Goal: Task Accomplishment & Management: Complete application form

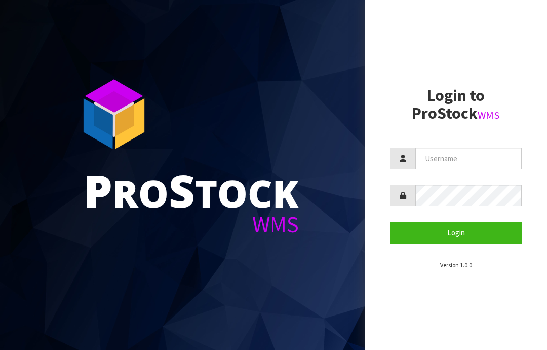
click at [455, 159] on input "text" at bounding box center [469, 159] width 106 height 22
type input "JGBIMPORTS"
click at [450, 236] on button "Login" at bounding box center [456, 233] width 132 height 22
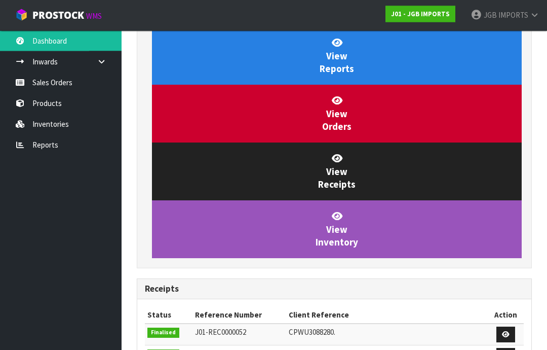
scroll to position [111, 0]
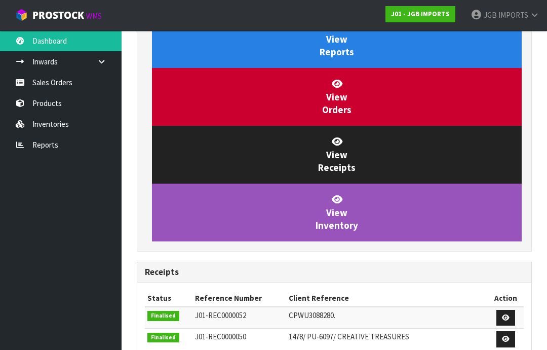
click at [56, 82] on link "Sales Orders" at bounding box center [61, 82] width 122 height 21
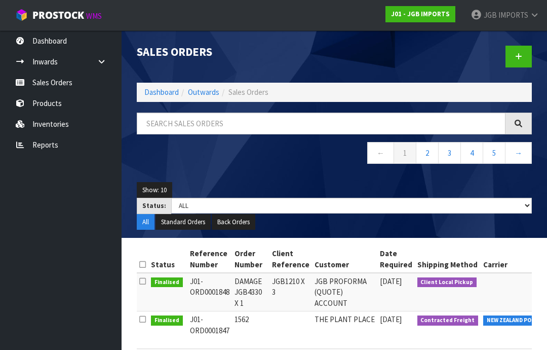
click at [520, 54] on icon at bounding box center [519, 57] width 7 height 8
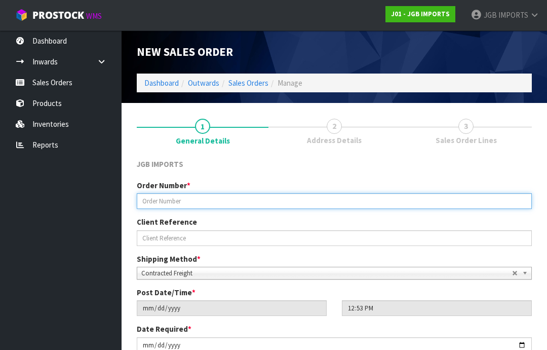
click at [158, 201] on input "text" at bounding box center [334, 201] width 395 height 16
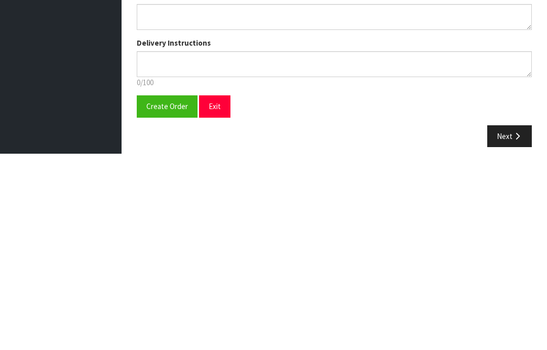
scroll to position [182, 0]
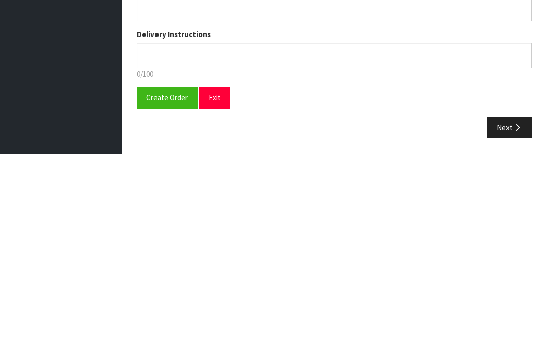
type input "1563"
click at [164, 289] on span "Create Order" at bounding box center [167, 294] width 42 height 10
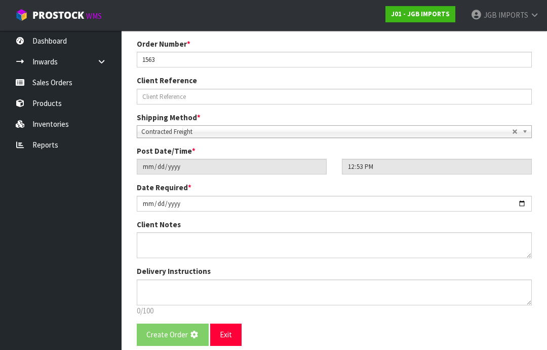
scroll to position [0, 0]
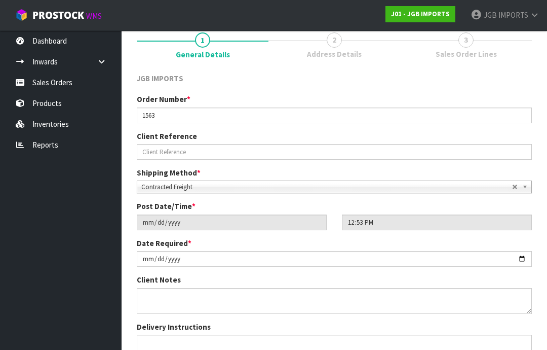
scroll to position [178, 0]
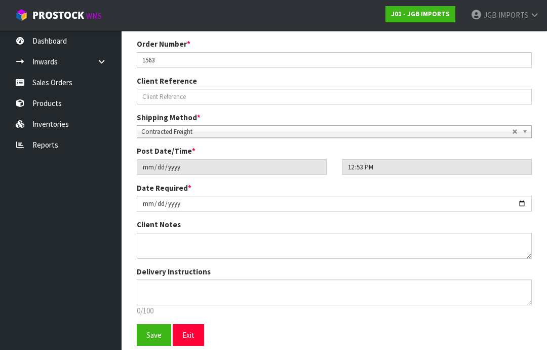
click at [152, 333] on span "Save" at bounding box center [153, 335] width 15 height 10
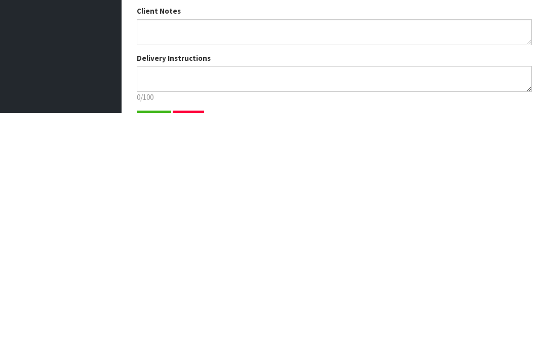
scroll to position [218, 0]
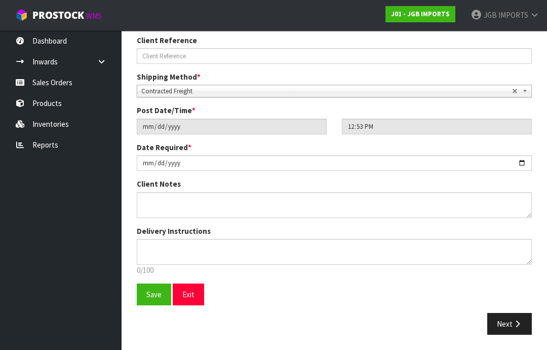
click at [511, 322] on button "Next" at bounding box center [510, 324] width 45 height 22
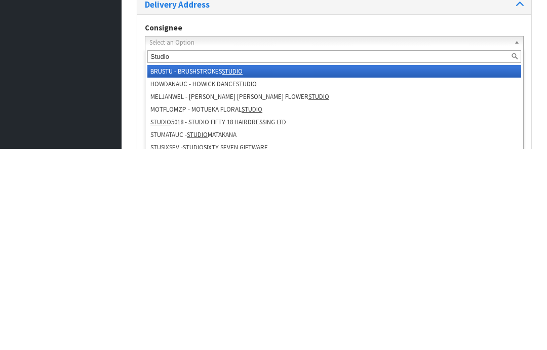
type input "Studio s"
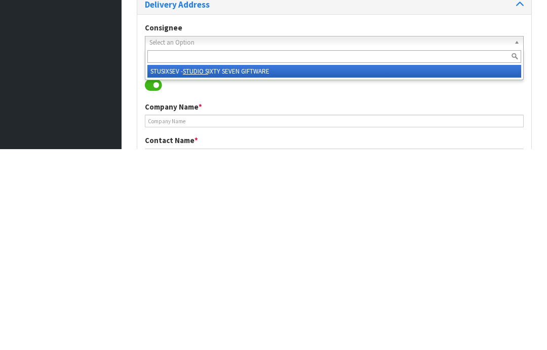
type input "STUDIO SIXTY SEVEN GIFTWARE"
type input "[STREET_ADDRESS]"
type input "7520"
type input "AKAROA"
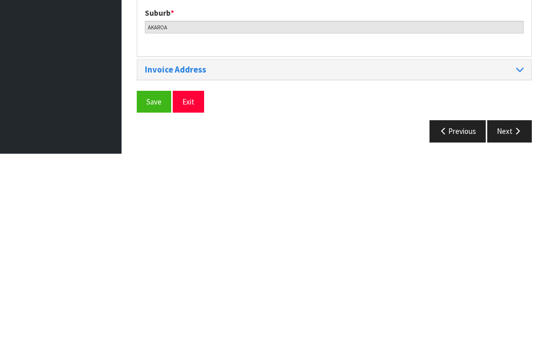
click at [154, 293] on span "Save" at bounding box center [153, 298] width 15 height 10
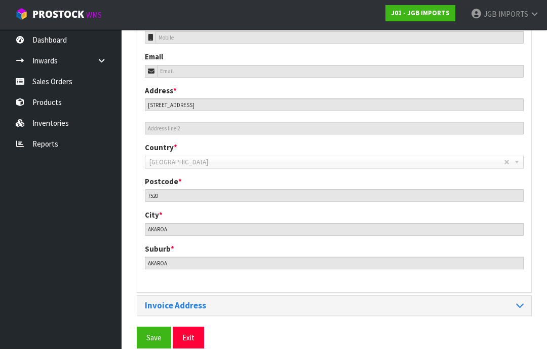
scroll to position [492, 0]
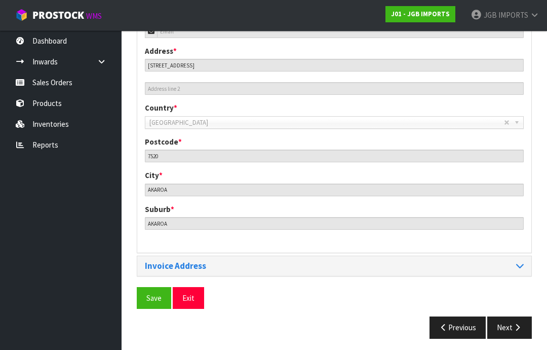
click at [159, 297] on span "Save" at bounding box center [153, 298] width 15 height 10
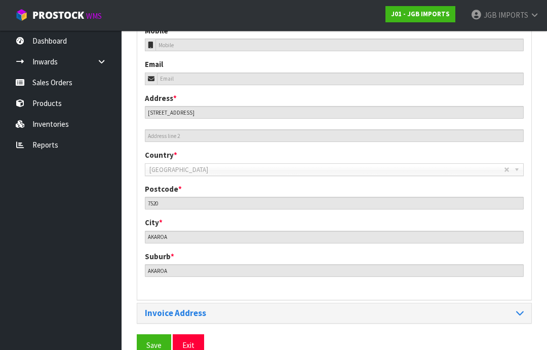
scroll to position [452, 0]
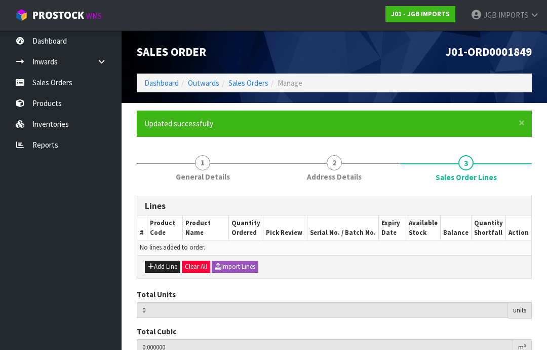
click at [168, 263] on button "Add Line" at bounding box center [162, 267] width 35 height 12
type input "0"
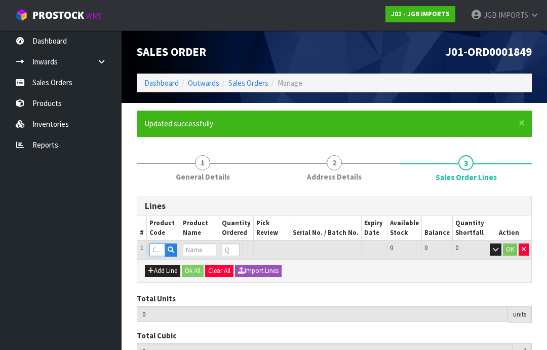
click at [161, 248] on input "text" at bounding box center [158, 249] width 16 height 13
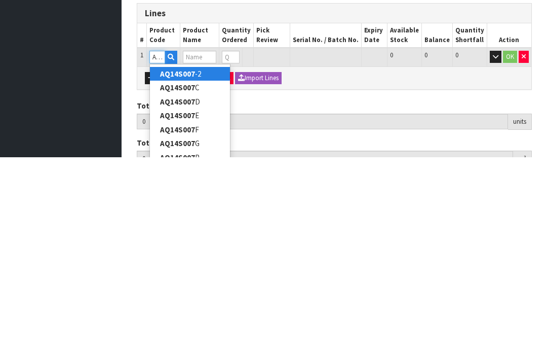
type input "AQ14S007F"
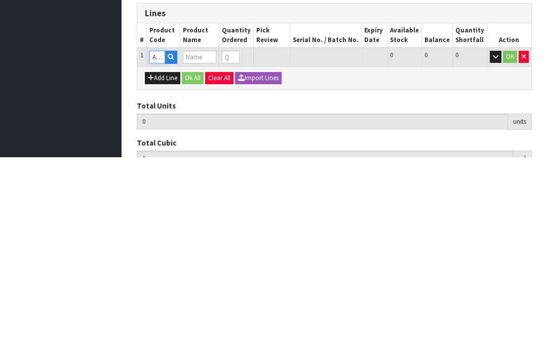
type input "0.000000"
type input "0.000"
type input "POLYRESIN RABBIT SMALL"
type input "0"
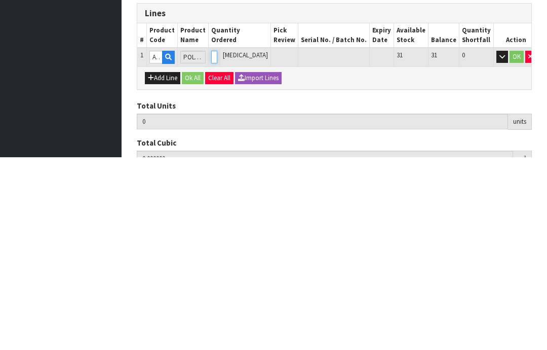
click at [217, 243] on input "0" at bounding box center [214, 249] width 6 height 13
type input "0"
type input "2"
type input "0.005556"
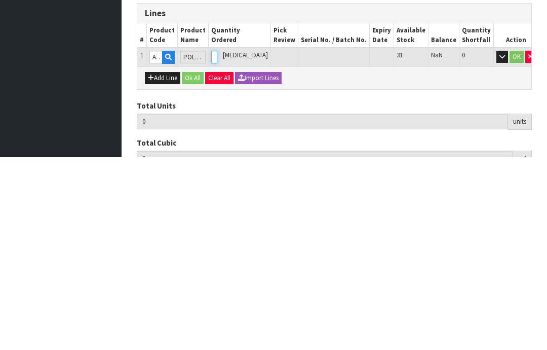
type input "0.48"
type input "2"
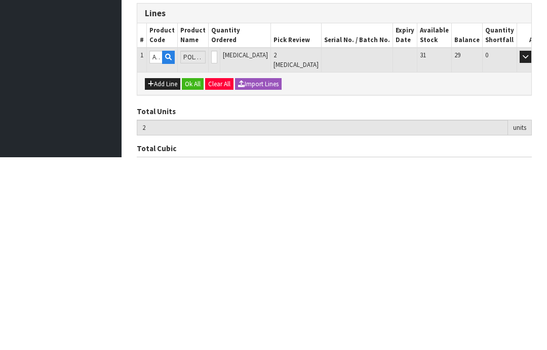
click at [533, 243] on button "OK" at bounding box center [540, 249] width 14 height 12
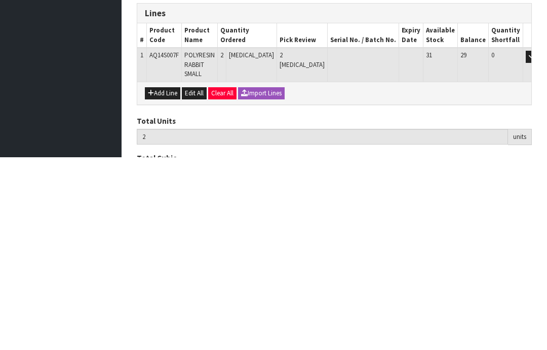
scroll to position [118, 0]
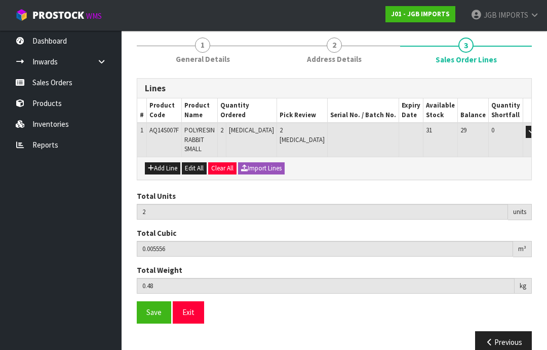
click at [168, 164] on button "Add Line" at bounding box center [162, 168] width 35 height 12
type input "0"
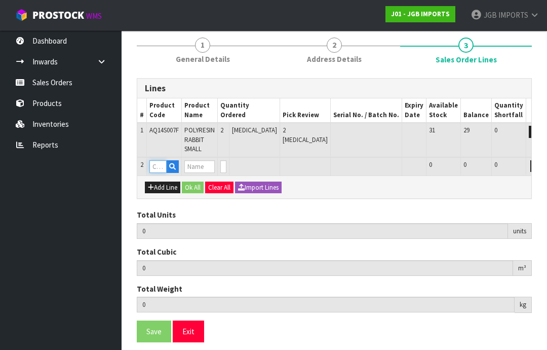
click at [156, 162] on input "text" at bounding box center [158, 166] width 17 height 13
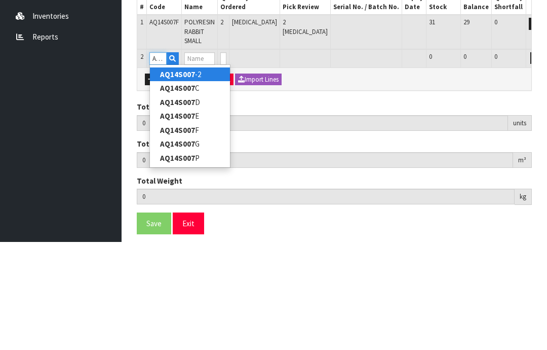
type input "AQ14S007G"
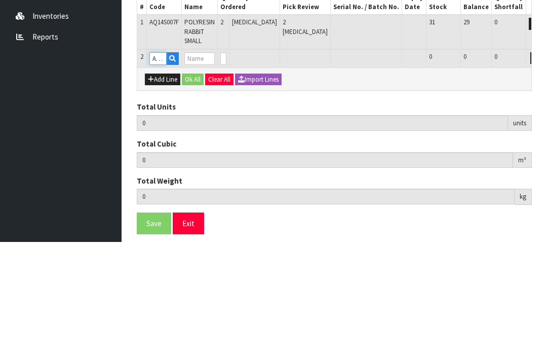
type input "2"
type input "0.005556"
type input "0.48"
type input "POLYRESIN RABBIT SMALL"
type input "0"
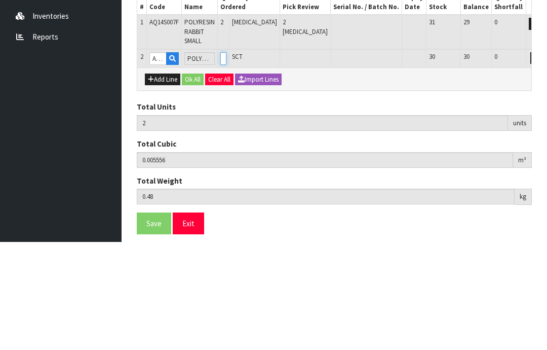
click at [227, 160] on input "0" at bounding box center [224, 166] width 6 height 13
type input "0"
type input "4"
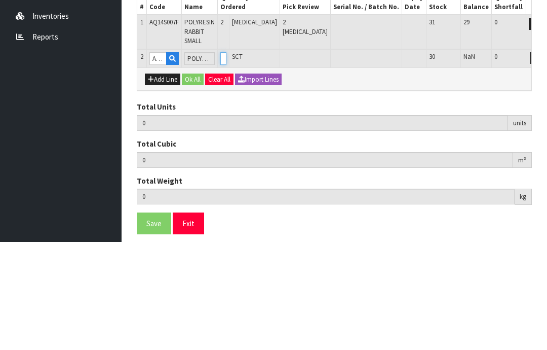
type input "0.011016"
type input "1"
type input "2"
click at [544, 160] on button "OK" at bounding box center [551, 166] width 14 height 12
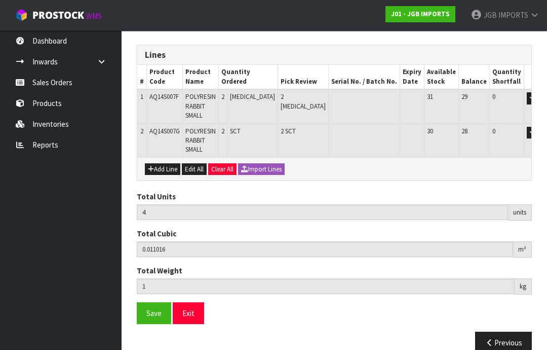
click at [164, 166] on button "Add Line" at bounding box center [162, 169] width 35 height 12
type input "0"
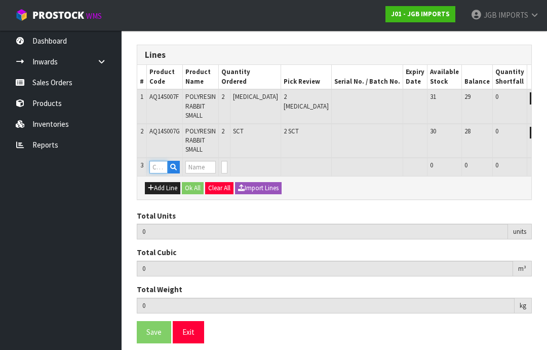
click at [161, 164] on input "text" at bounding box center [159, 167] width 18 height 13
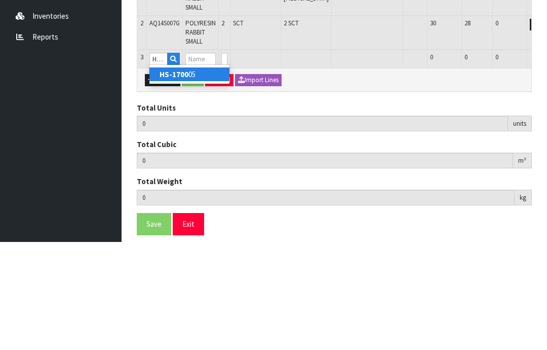
click at [189, 175] on link "HS-1700 05" at bounding box center [190, 182] width 80 height 14
type input "HS-170005"
type input "4"
type input "0.011016"
type input "1"
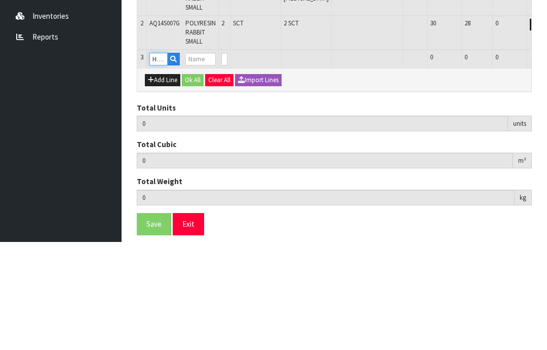
type input "Bird House Yellow w Red Door"
type input "0"
click at [228, 161] on input "0" at bounding box center [225, 167] width 6 height 13
type input "0"
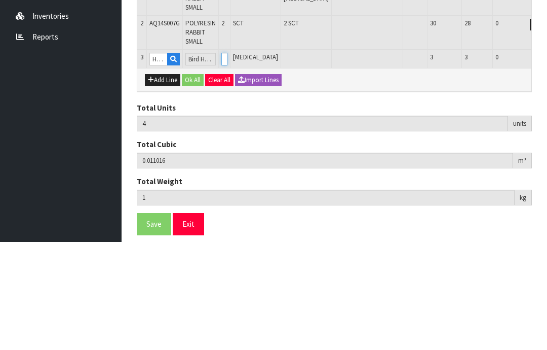
type input "0"
type input "5"
type input "0.015623"
type input "1.45"
type input "1"
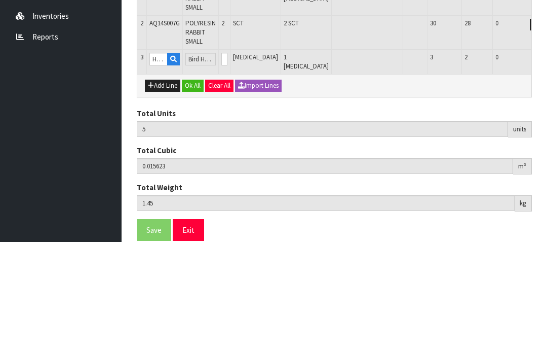
click at [545, 161] on button "OK" at bounding box center [552, 167] width 14 height 12
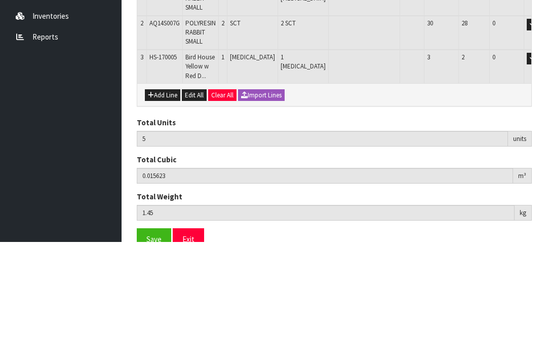
scroll to position [185, 0]
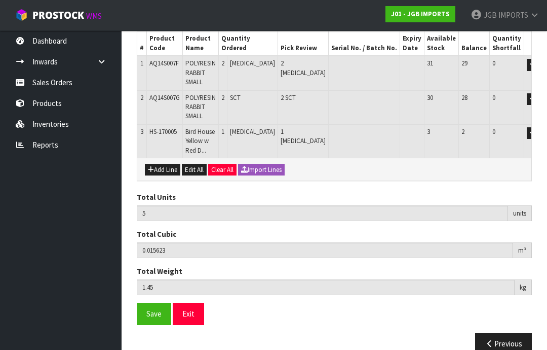
click at [162, 166] on button "Add Line" at bounding box center [162, 170] width 35 height 12
type input "0"
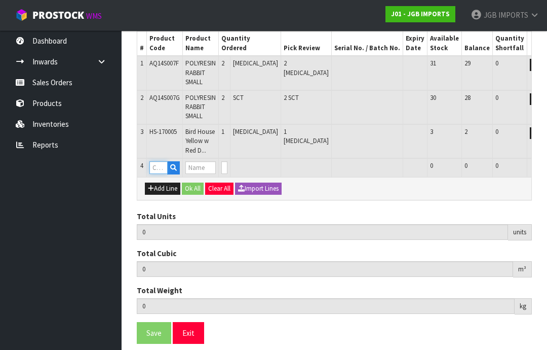
click at [158, 164] on input "text" at bounding box center [159, 167] width 18 height 13
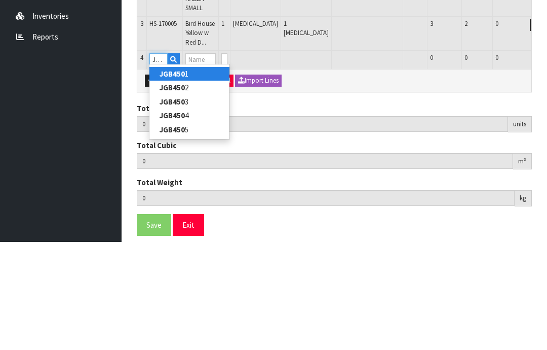
type input "JGB4504"
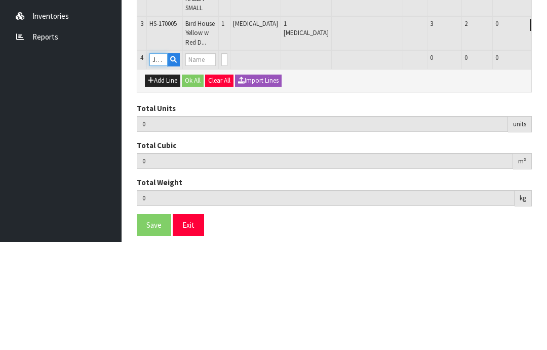
type input "5"
type input "0.015623"
type input "1.45"
type input "Desk Clock - Black Face w Black Frame"
type input "0"
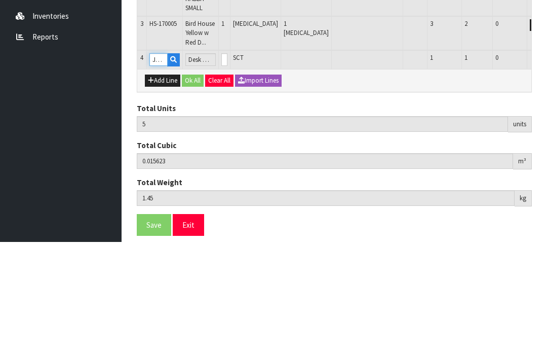
type input "JGB4504"
click at [228, 161] on input "0" at bounding box center [225, 167] width 6 height 13
type input "0"
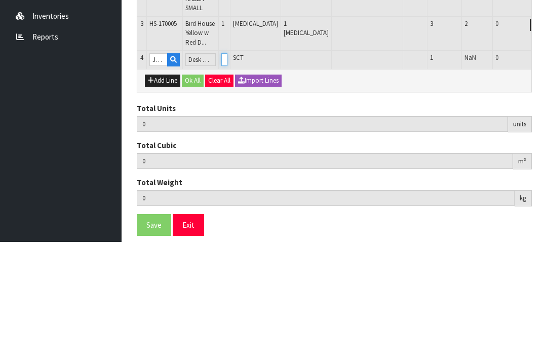
type input "6"
type input "0.046893"
type input "4.85"
type input "1"
click at [545, 161] on button "OK" at bounding box center [552, 167] width 14 height 12
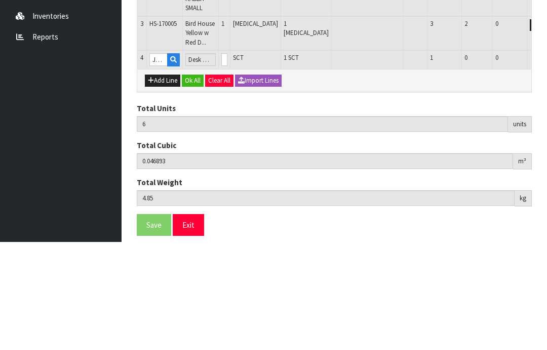
scroll to position [217, 0]
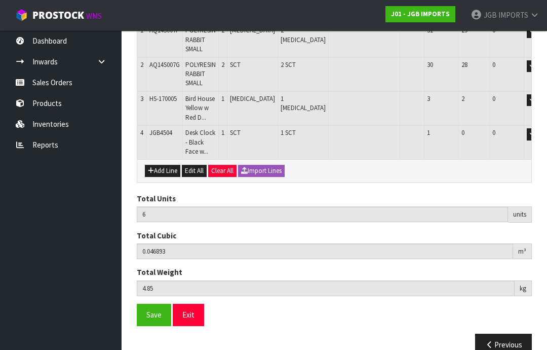
click at [166, 168] on button "Add Line" at bounding box center [162, 171] width 35 height 12
type input "0"
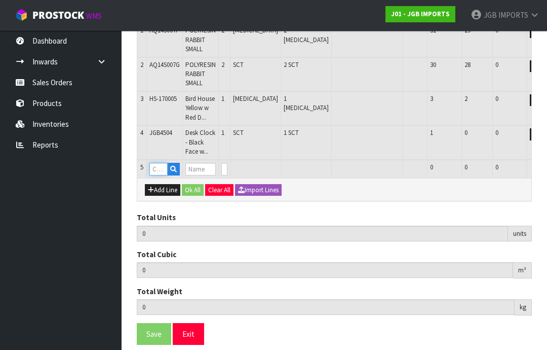
click at [162, 163] on input "text" at bounding box center [159, 169] width 18 height 13
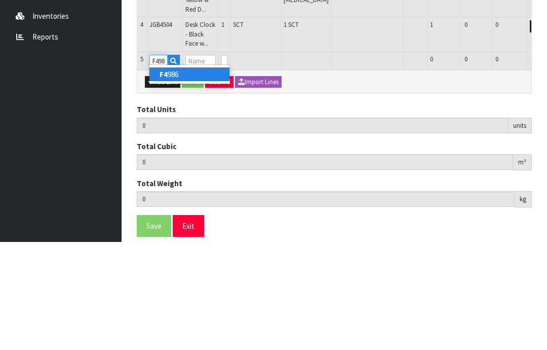
type input "F4986"
type input "6"
type input "0.046893"
type input "4.85"
type input "OCTOPUS ON ROCK"
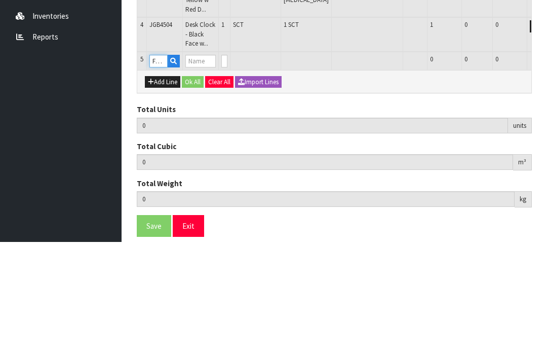
type input "0"
type input "F4986"
click at [228, 163] on input "0" at bounding box center [225, 169] width 6 height 13
type input "0"
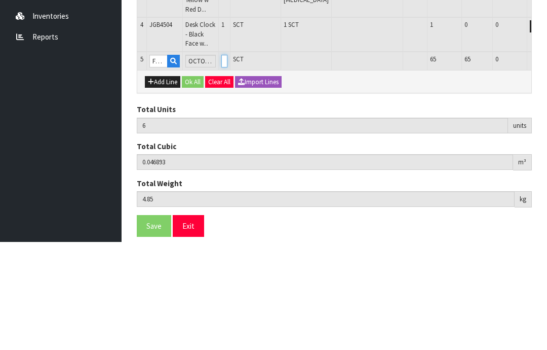
type input "0"
type input "8"
type input "0.053133"
type input "6.69"
type input "2"
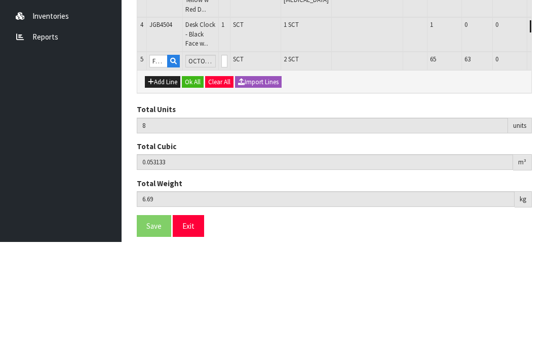
click at [545, 163] on button "OK" at bounding box center [552, 169] width 14 height 12
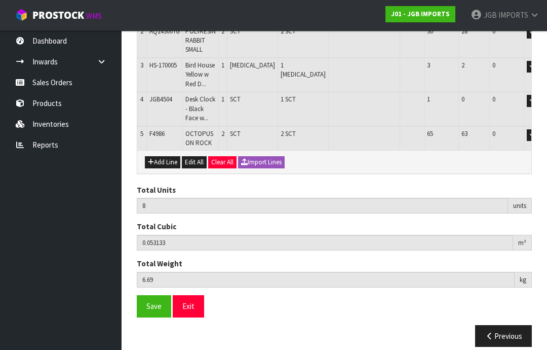
click at [166, 156] on button "Add Line" at bounding box center [162, 162] width 35 height 12
type input "0"
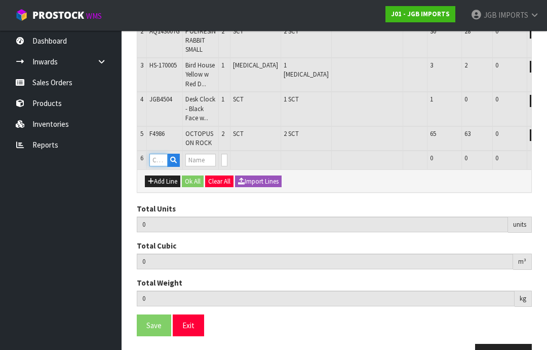
click at [168, 154] on input "text" at bounding box center [159, 160] width 18 height 13
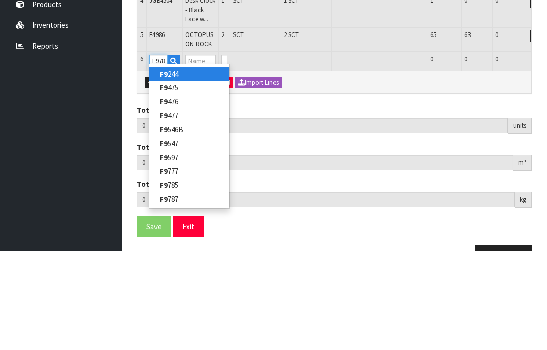
type input "F9785"
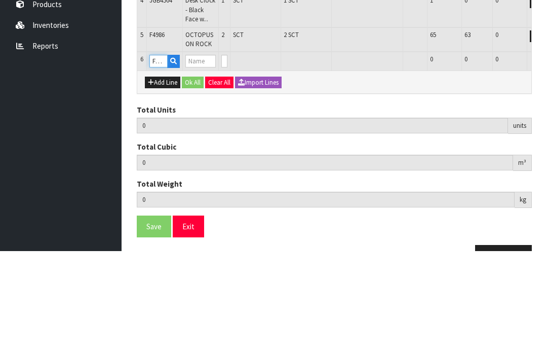
type input "8"
type input "0.053133"
type input "6.69"
type input "DOLPHIN MULTI COL"
type input "0"
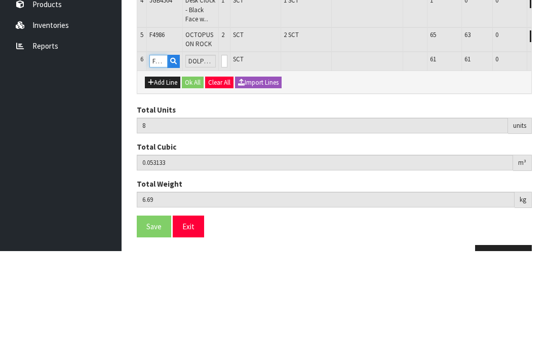
type input "F9785"
click at [228, 154] on input "0" at bounding box center [225, 160] width 6 height 13
type input "0"
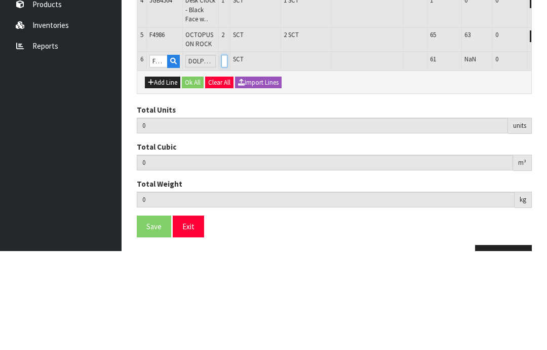
type input "10"
type input "0.056193"
type input "7.49"
type input "2"
click at [545, 154] on button "OK" at bounding box center [552, 160] width 14 height 12
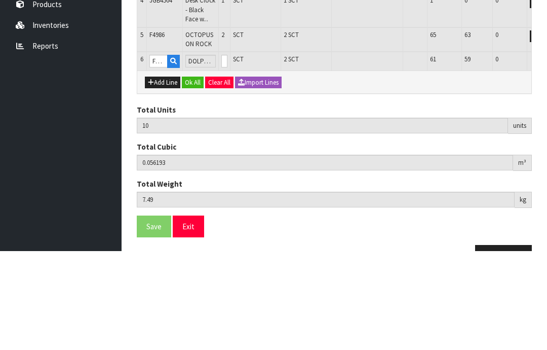
scroll to position [275, 0]
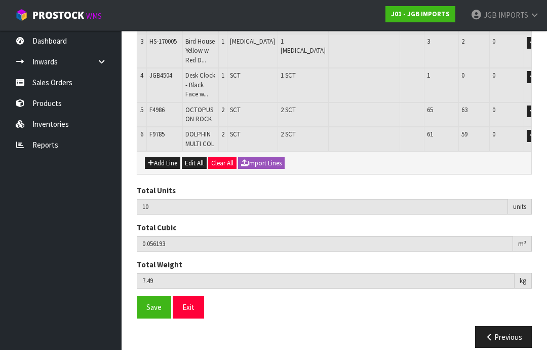
click at [168, 157] on button "Add Line" at bounding box center [162, 163] width 35 height 12
type input "0"
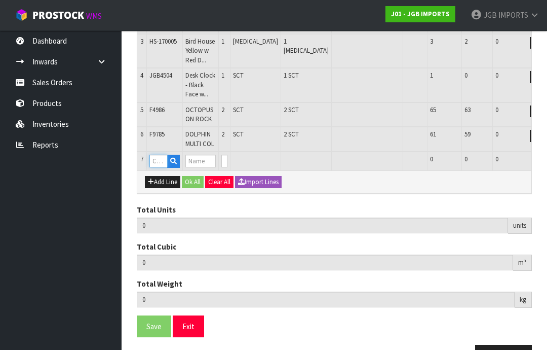
click at [161, 155] on input "text" at bounding box center [159, 161] width 18 height 13
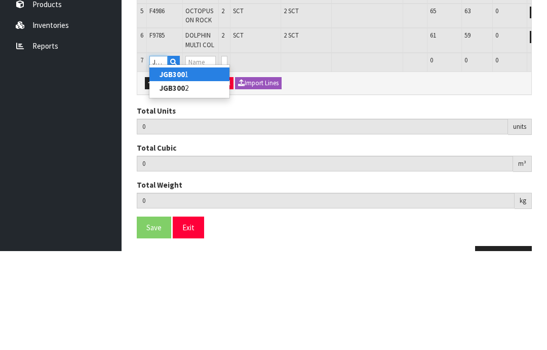
type input "JGB3002"
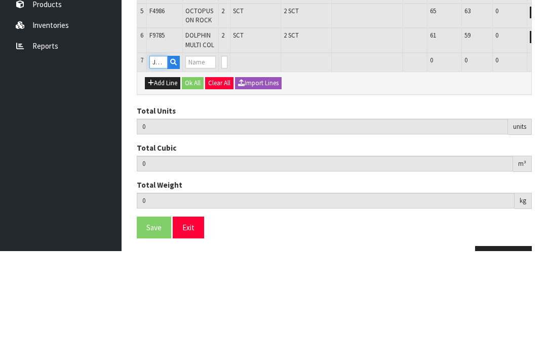
type input "10"
type input "0.056193"
type input "7.49"
type input "RED VASE"
type input "0"
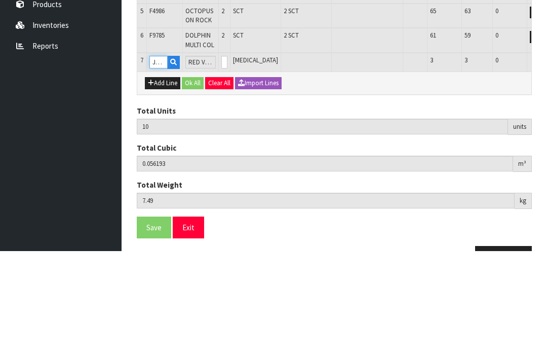
type input "JGB3002"
click at [228, 155] on input "0" at bounding box center [225, 161] width 6 height 13
type input "0"
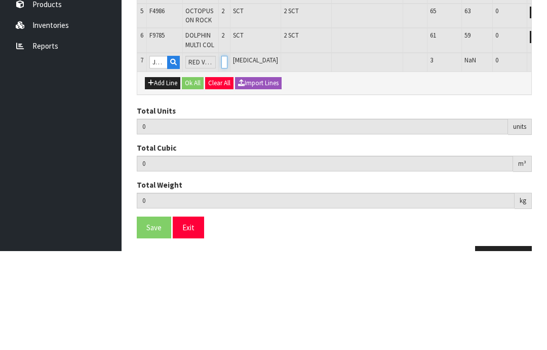
type input "11"
type input "0.058497"
type input "8.64"
type input "1"
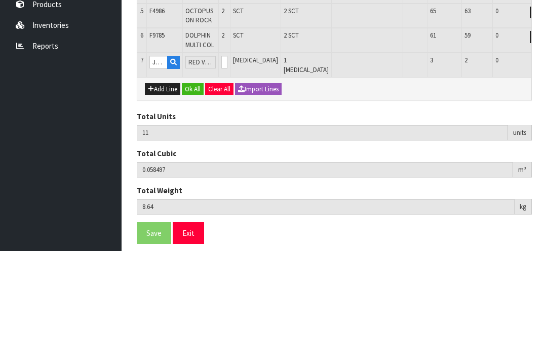
click at [545, 155] on button "OK" at bounding box center [552, 161] width 14 height 12
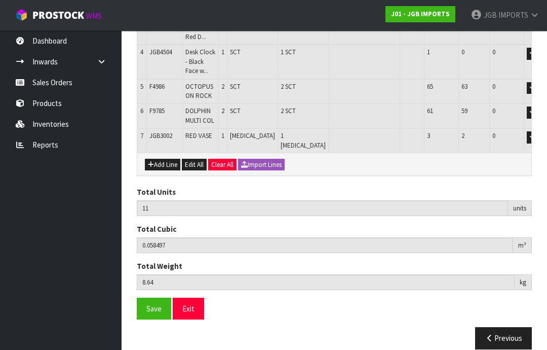
click at [164, 159] on button "Add Line" at bounding box center [162, 165] width 35 height 12
type input "0"
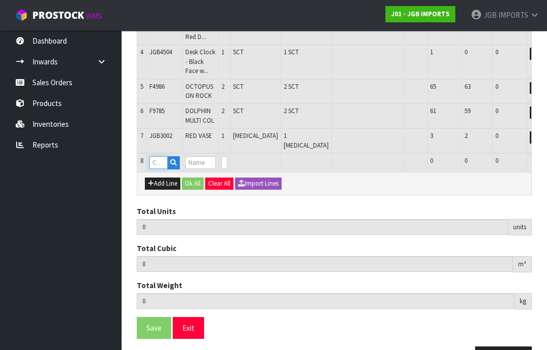
click at [163, 156] on input "text" at bounding box center [159, 162] width 18 height 13
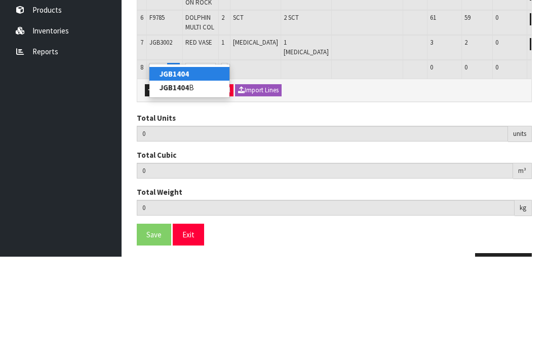
click at [192, 160] on link "JGB1404" at bounding box center [190, 167] width 80 height 14
type input "JGB1404"
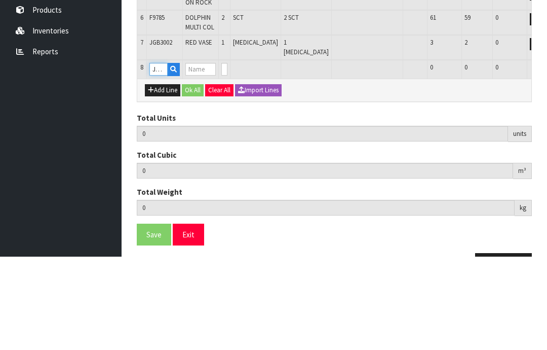
type input "11"
type input "0.058497"
type input "8.64"
type input "GREEN VASE"
type input "0"
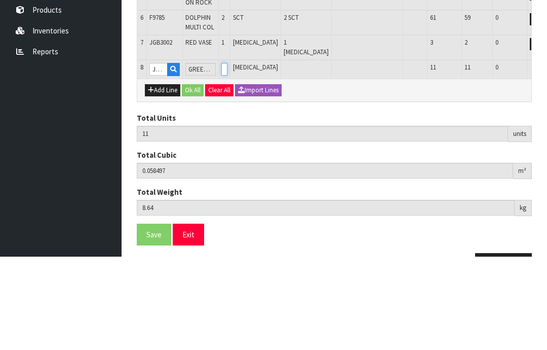
click at [228, 156] on input "0" at bounding box center [225, 162] width 6 height 13
type input "0"
type input "12"
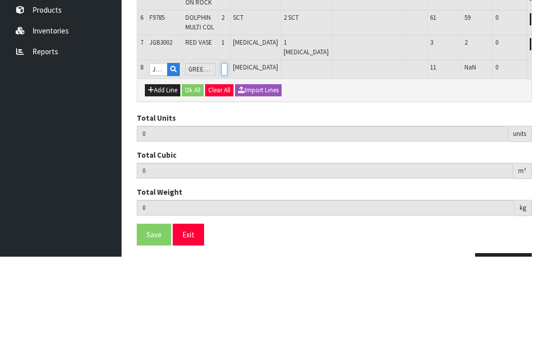
type input "0.061217"
type input "9.9"
type input "1"
click at [545, 156] on button "OK" at bounding box center [552, 162] width 14 height 12
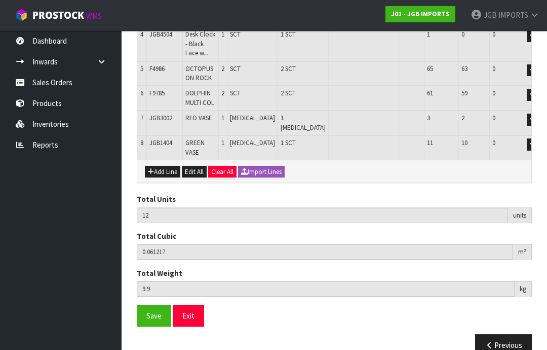
click at [167, 166] on button "Add Line" at bounding box center [162, 172] width 35 height 12
type input "0"
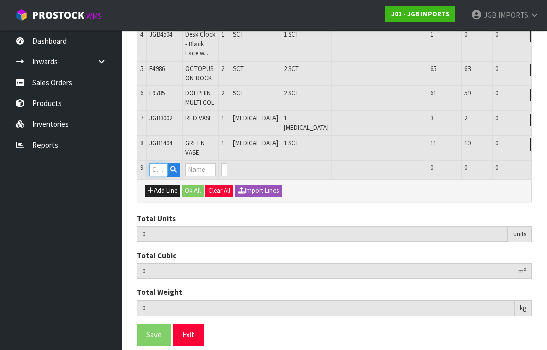
click at [164, 163] on input "text" at bounding box center [159, 169] width 18 height 13
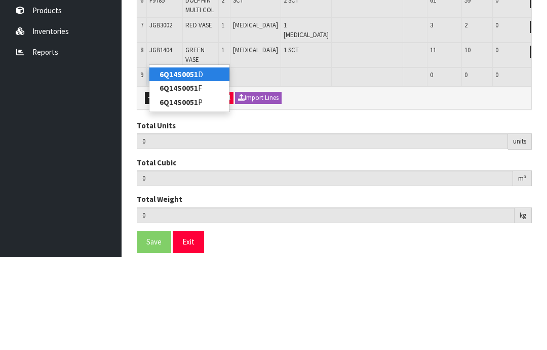
type input "6Q14S0051D"
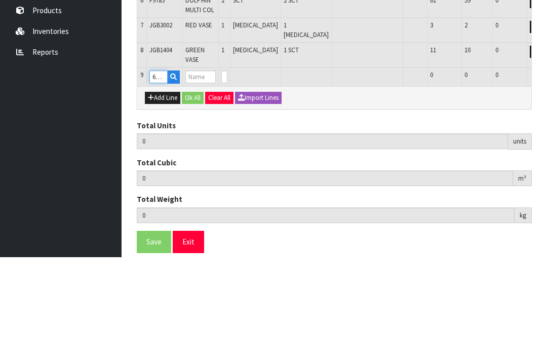
type input "12"
type input "0.061217"
type input "9.9"
type input "POLYRESIN RHINO"
type input "0"
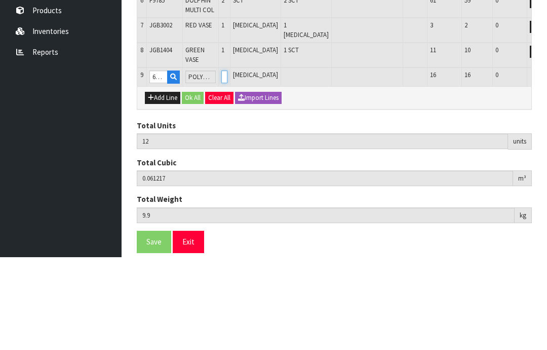
click at [228, 163] on input "0" at bounding box center [225, 169] width 6 height 13
type input "0"
type input "14"
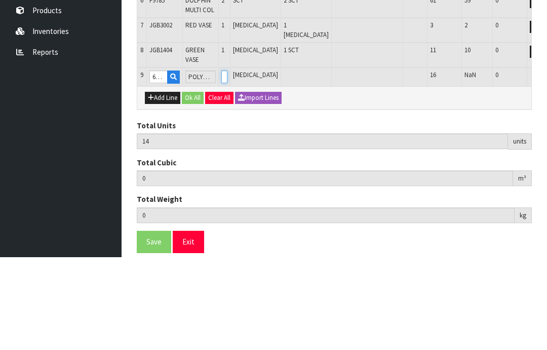
type input "0.082045"
type input "11.34"
type input "2"
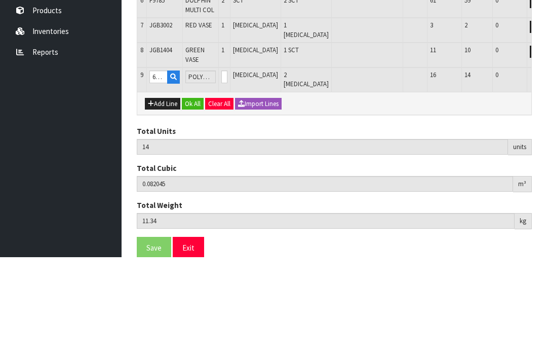
click at [545, 163] on button "OK" at bounding box center [552, 169] width 14 height 12
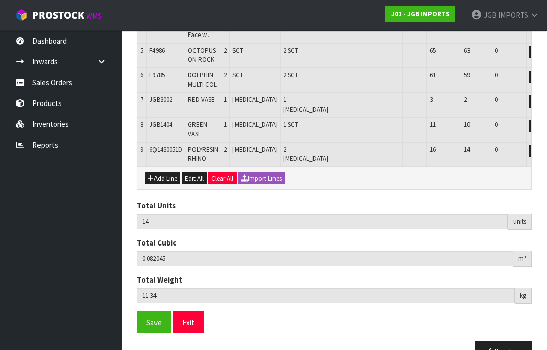
click at [168, 172] on button "Add Line" at bounding box center [162, 178] width 35 height 12
type input "0"
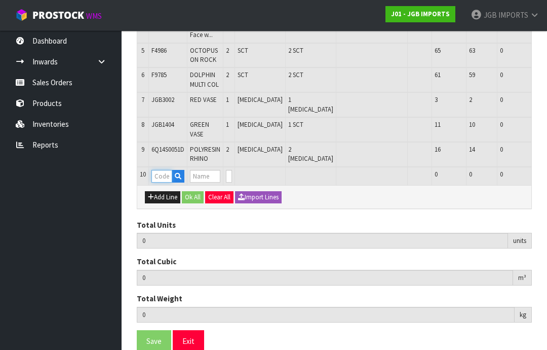
click at [168, 170] on input "text" at bounding box center [162, 176] width 21 height 13
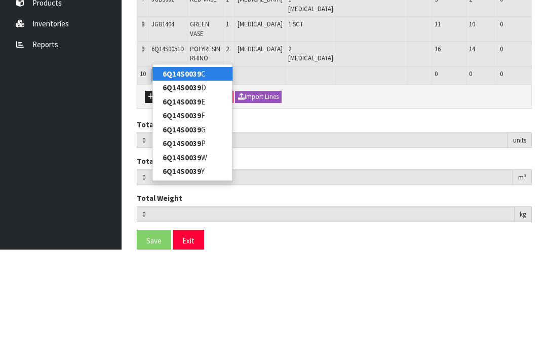
type input "6Q14S0039G"
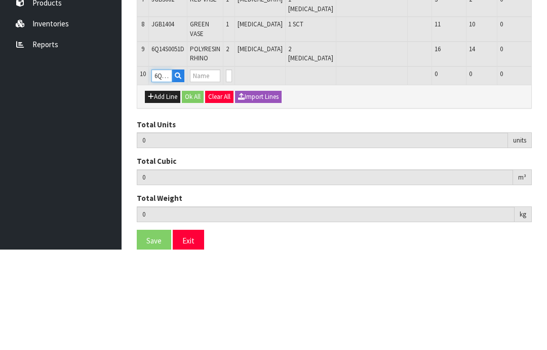
type input "14"
type input "0.082045"
type input "11.34"
type input "POLYRESIN FROG KNEELING"
type input "0"
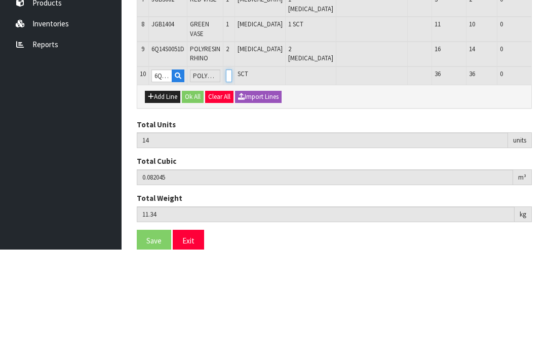
click at [232, 170] on input "0" at bounding box center [229, 176] width 6 height 13
type input "0"
type input "16"
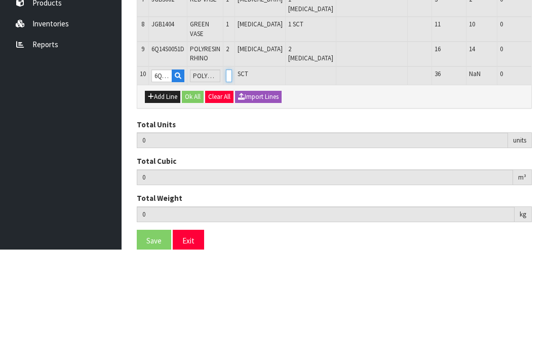
type input "0.091005"
type input "12.42"
type input "2"
click at [547, 170] on button "OK" at bounding box center [556, 176] width 14 height 12
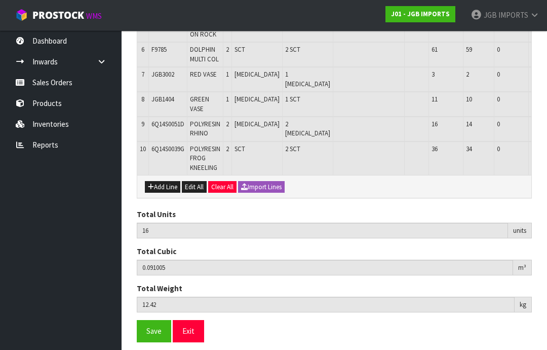
click at [164, 181] on button "Add Line" at bounding box center [162, 187] width 35 height 12
type input "0"
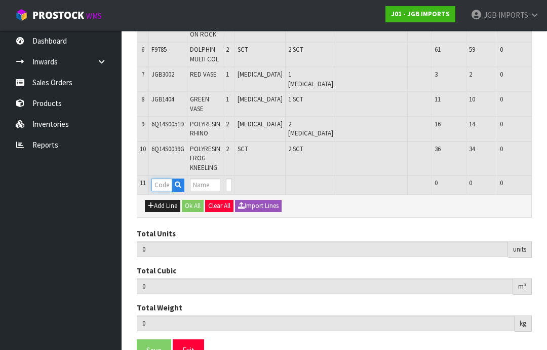
click at [171, 178] on input "text" at bounding box center [162, 184] width 21 height 13
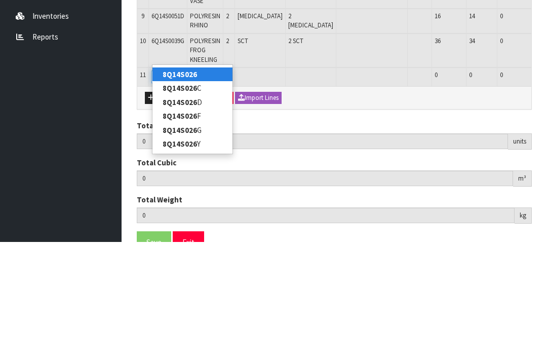
type input "8Q14S026G"
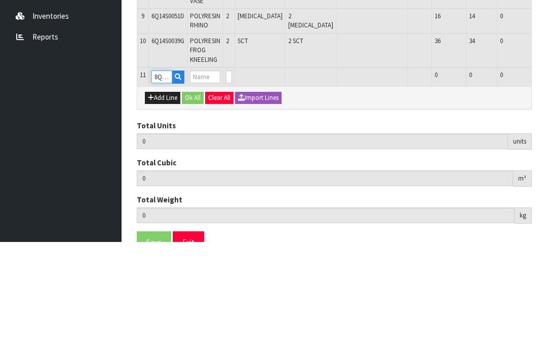
type input "16"
type input "0.091005"
type input "12.42"
type input "POLYRESIN ELEPHANT"
type input "0"
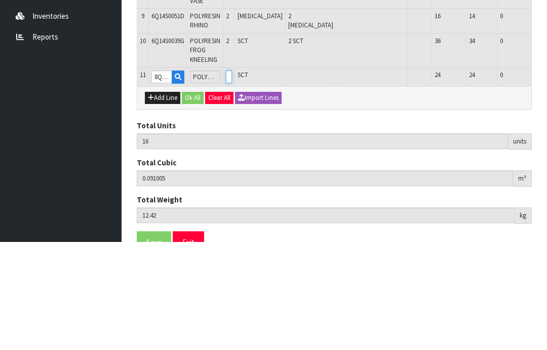
click at [232, 178] on input "0" at bounding box center [229, 184] width 6 height 13
type input "0"
type input "18"
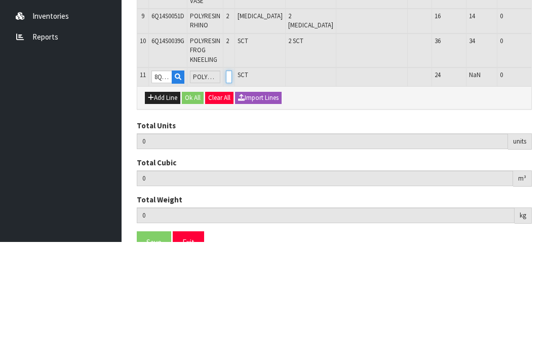
type input "0.107229"
type input "13.62"
type input "2"
click at [547, 178] on button "OK" at bounding box center [556, 184] width 14 height 12
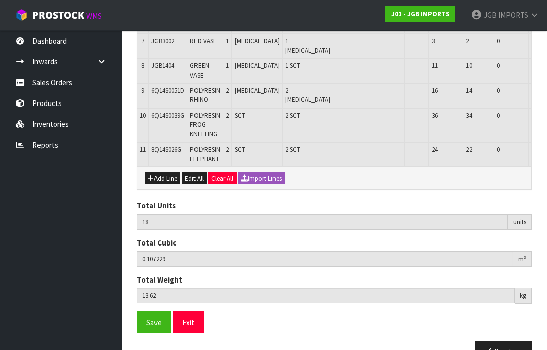
click at [167, 172] on button "Add Line" at bounding box center [162, 178] width 35 height 12
type input "0"
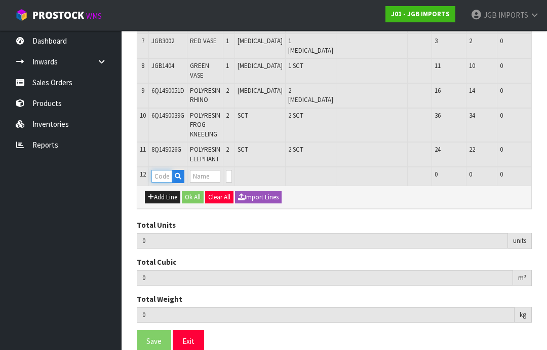
click at [163, 170] on input "text" at bounding box center [162, 176] width 21 height 13
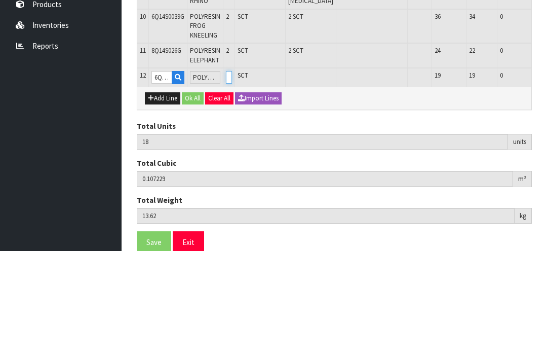
click at [232, 170] on input "0" at bounding box center [229, 176] width 6 height 13
click at [547, 170] on button "OK" at bounding box center [556, 176] width 14 height 12
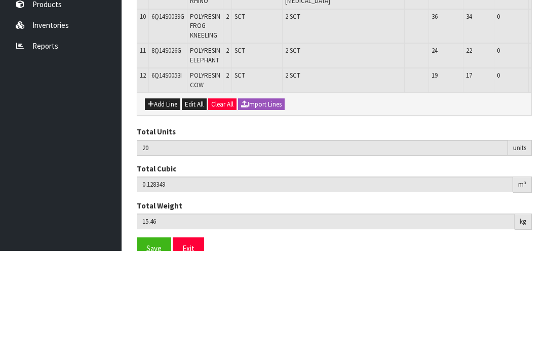
scroll to position [417, 0]
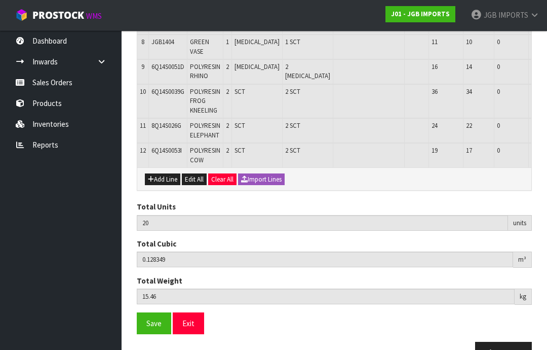
click at [162, 173] on button "Add Line" at bounding box center [162, 179] width 35 height 12
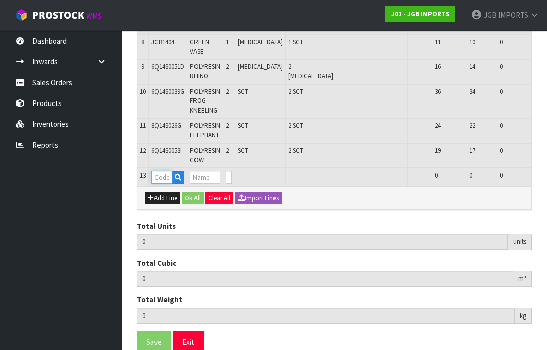
click at [167, 171] on input "text" at bounding box center [162, 177] width 21 height 13
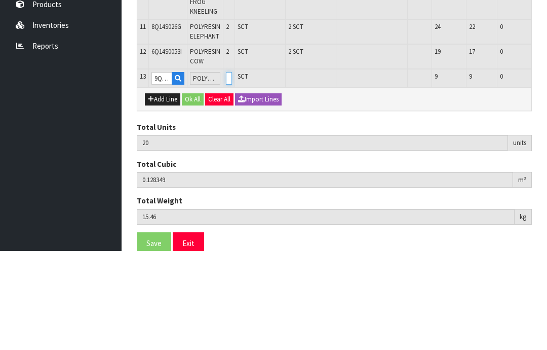
click at [232, 171] on input "0" at bounding box center [229, 177] width 6 height 13
click at [547, 171] on button "OK" at bounding box center [556, 177] width 14 height 12
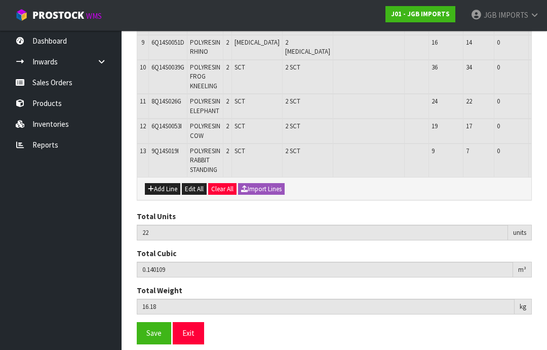
click at [164, 183] on button "Add Line" at bounding box center [162, 189] width 35 height 12
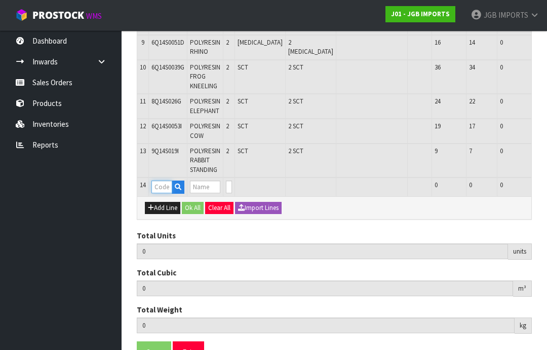
click at [166, 180] on input "text" at bounding box center [162, 186] width 21 height 13
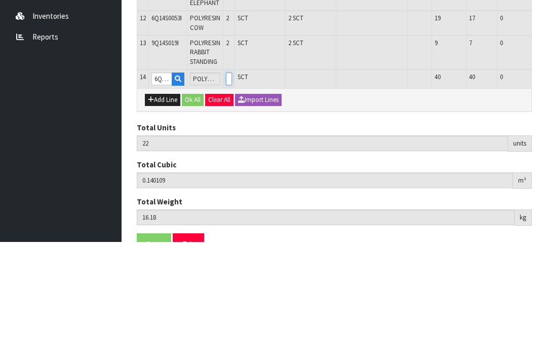
click at [232, 180] on input "0" at bounding box center [229, 186] width 6 height 13
click at [547, 180] on button "OK" at bounding box center [556, 186] width 14 height 12
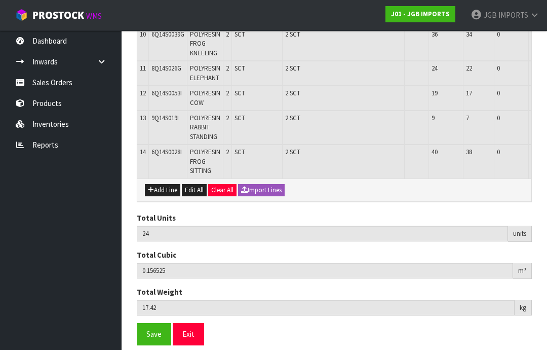
click at [151, 329] on span "Save" at bounding box center [153, 334] width 15 height 10
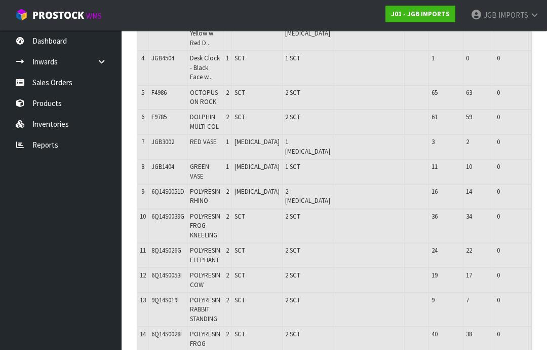
scroll to position [292, 0]
click at [545, 271] on button "Edit" at bounding box center [553, 277] width 17 height 12
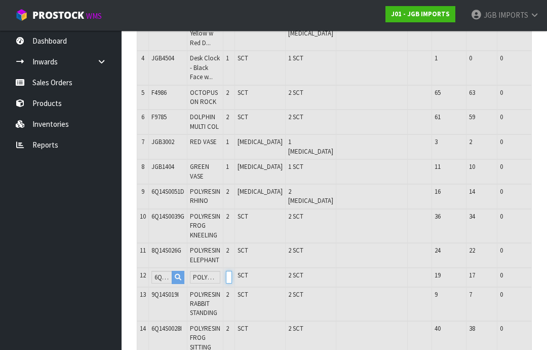
click at [232, 271] on input "2" at bounding box center [229, 277] width 6 height 13
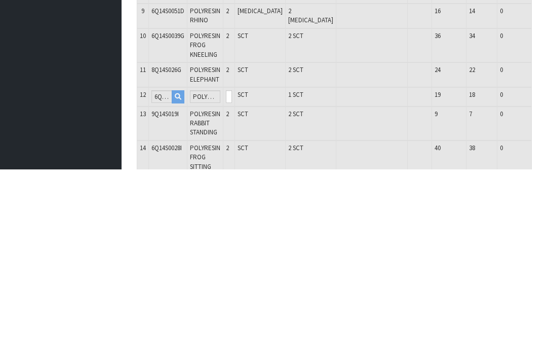
click at [547, 271] on button "OK" at bounding box center [556, 277] width 14 height 12
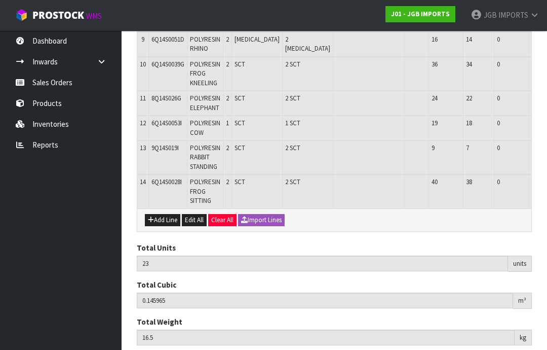
click at [545, 143] on button "Edit" at bounding box center [553, 149] width 17 height 12
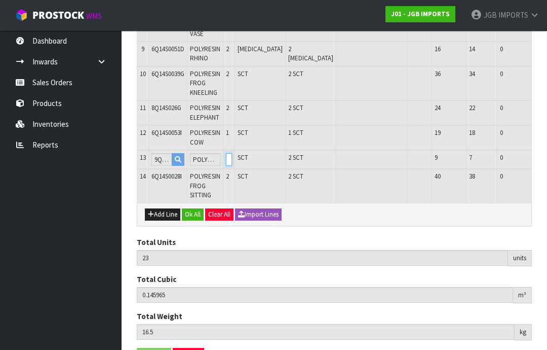
click at [232, 153] on input "2" at bounding box center [229, 159] width 6 height 13
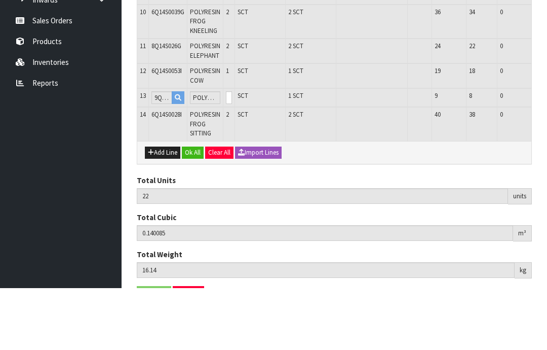
click at [547, 172] on button "Edit" at bounding box center [556, 178] width 17 height 12
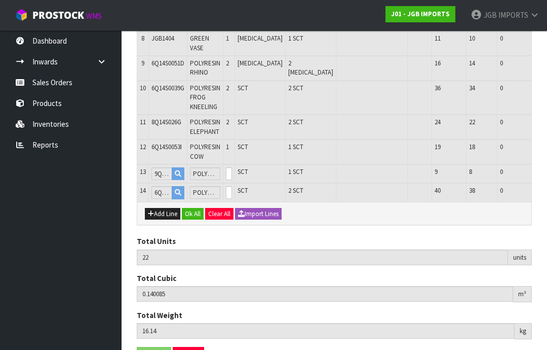
click at [547, 167] on button "OK" at bounding box center [556, 173] width 14 height 12
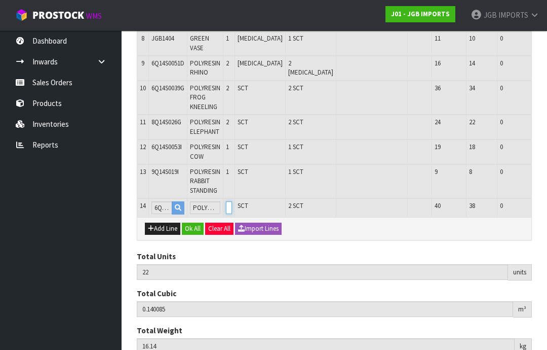
click at [232, 201] on input "2" at bounding box center [229, 207] width 6 height 13
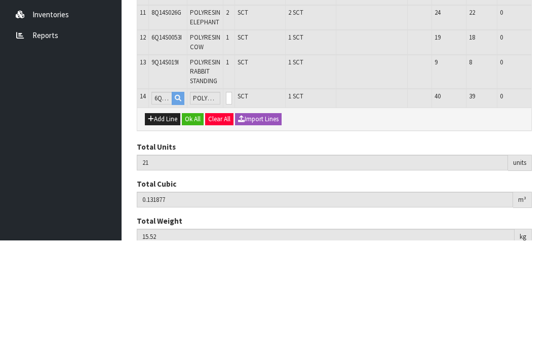
click at [547, 201] on button "OK" at bounding box center [556, 207] width 14 height 12
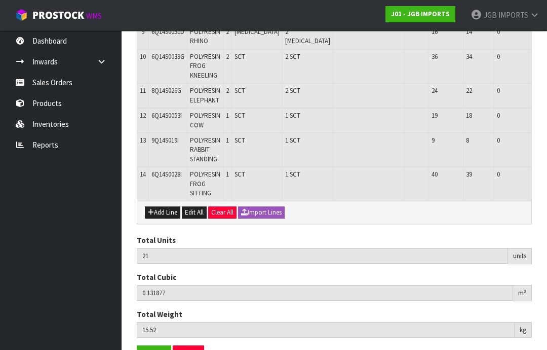
scroll to position [450, 0]
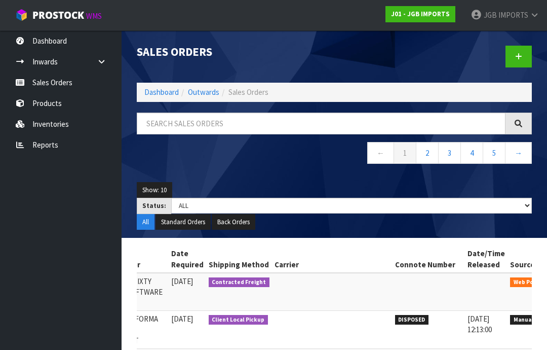
scroll to position [0, 208]
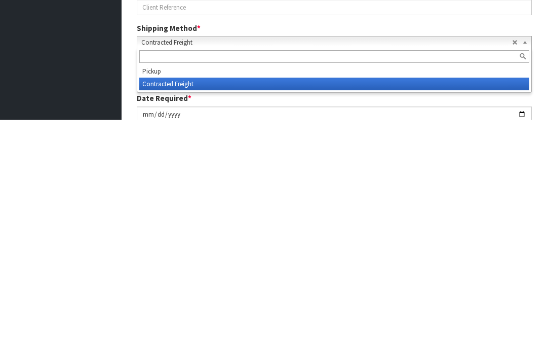
scroll to position [182, 0]
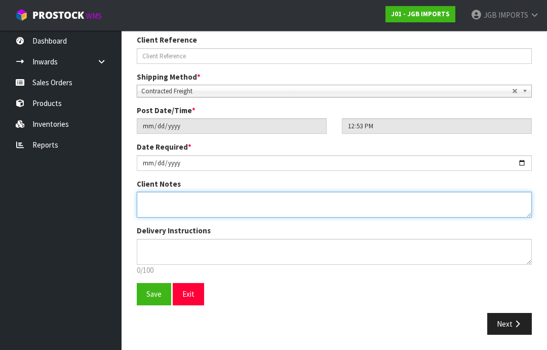
click at [155, 206] on textarea at bounding box center [334, 205] width 395 height 26
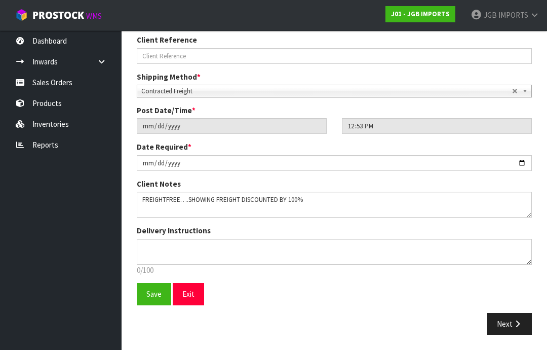
click at [155, 294] on span "Save" at bounding box center [153, 294] width 15 height 10
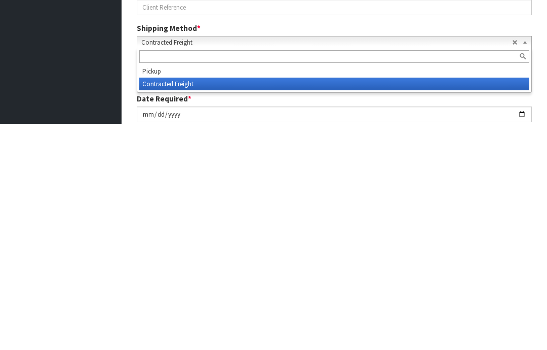
scroll to position [218, 0]
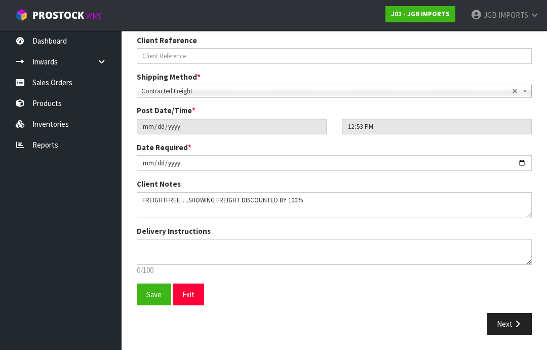
click at [155, 294] on span "Save" at bounding box center [153, 294] width 15 height 10
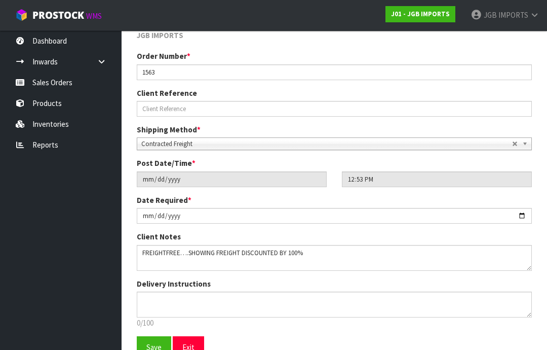
scroll to position [178, 0]
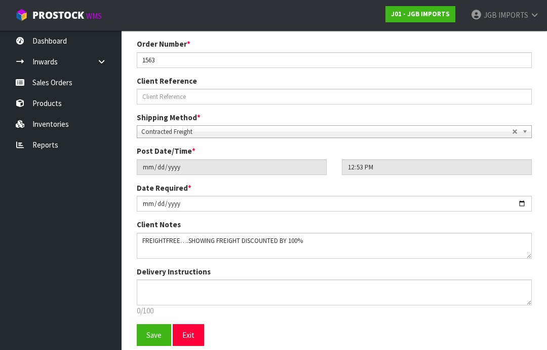
click at [196, 335] on button "Exit" at bounding box center [188, 335] width 31 height 22
